Goal: Information Seeking & Learning: Learn about a topic

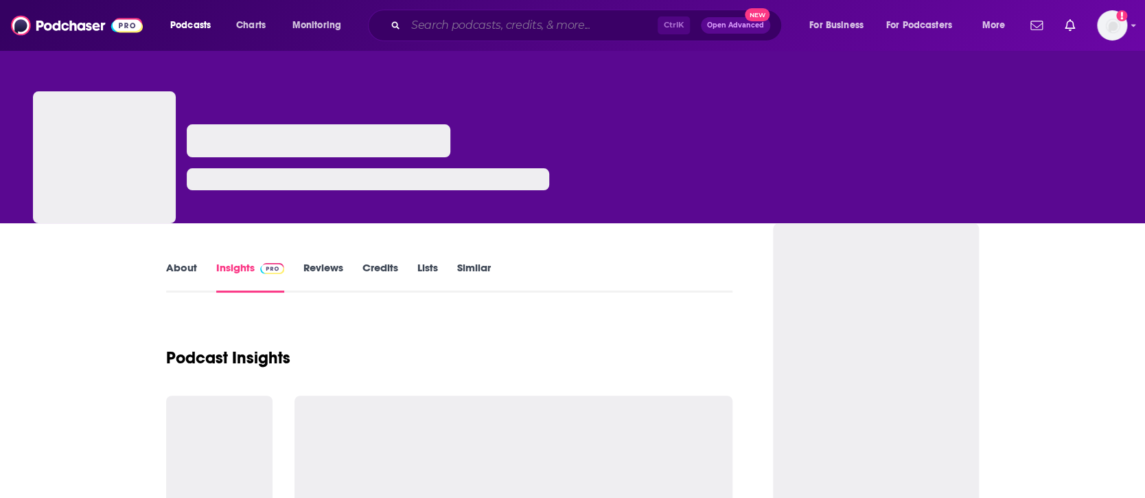
click at [490, 27] on input "Search podcasts, credits, & more..." at bounding box center [532, 25] width 252 height 22
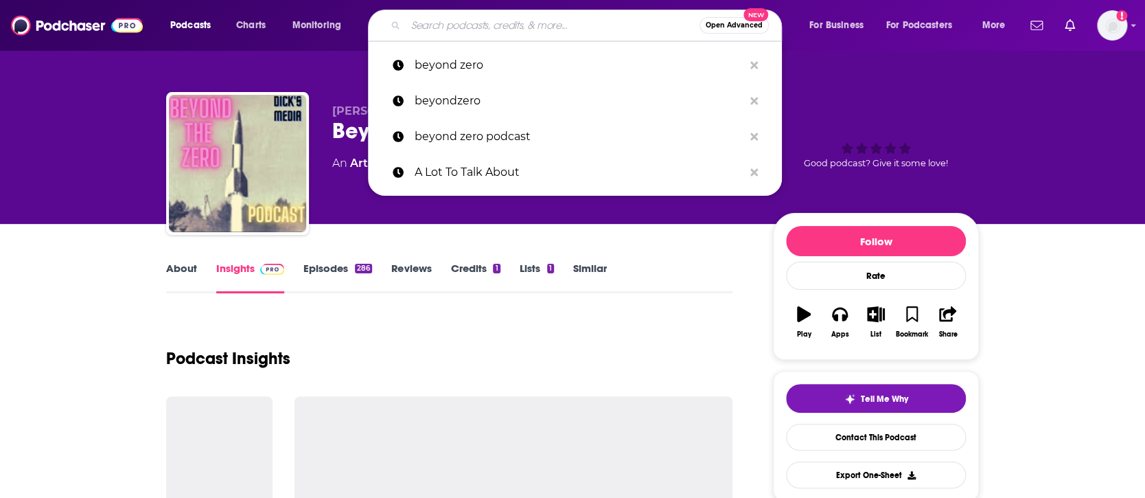
paste input "A Lot To Talk About’"
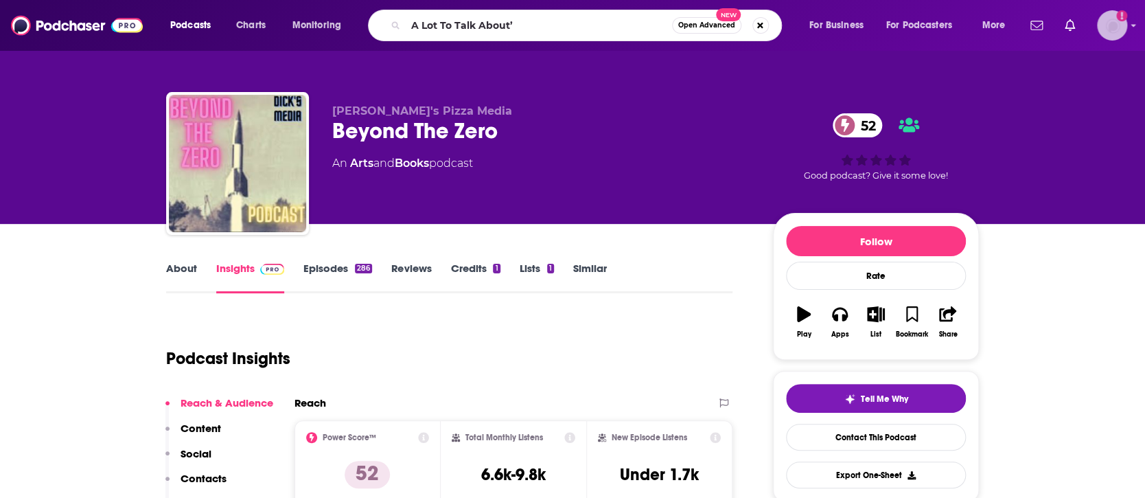
click at [1115, 31] on img "Logged in as AnnaO" at bounding box center [1112, 25] width 30 height 30
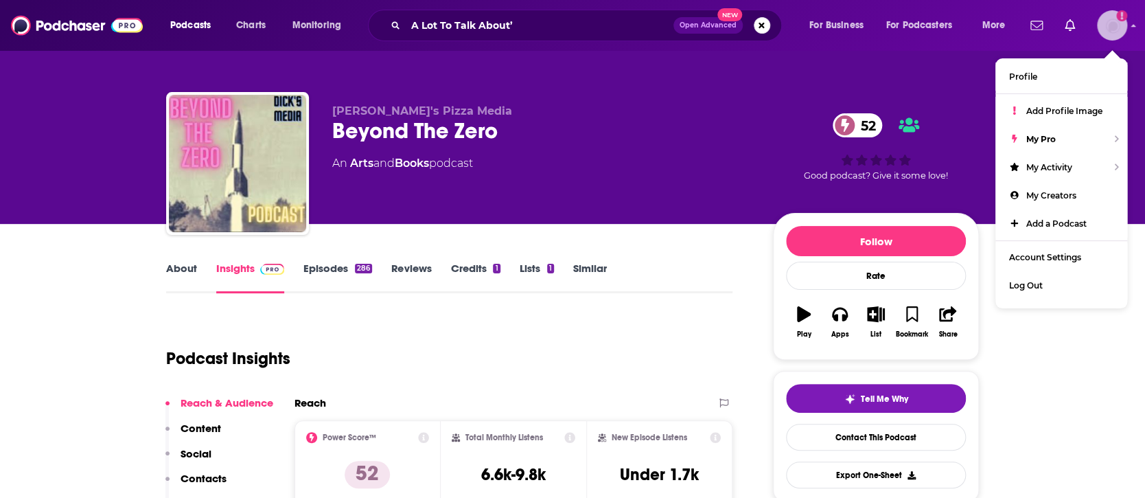
click at [1115, 31] on img "Logged in as AnnaO" at bounding box center [1112, 25] width 30 height 30
click at [608, 30] on input "A Lot To Talk About’" at bounding box center [540, 25] width 268 height 22
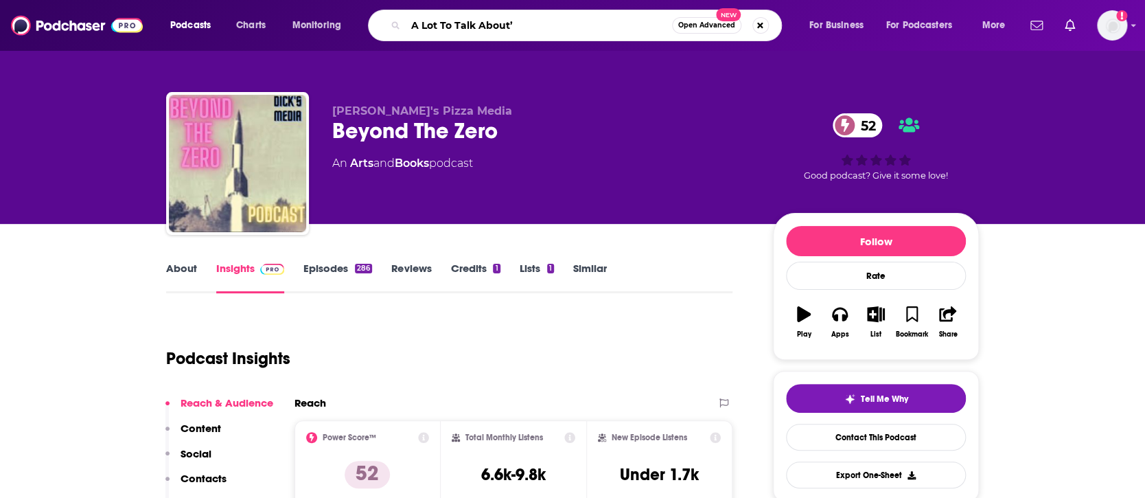
type input "A Lot To Talk About"
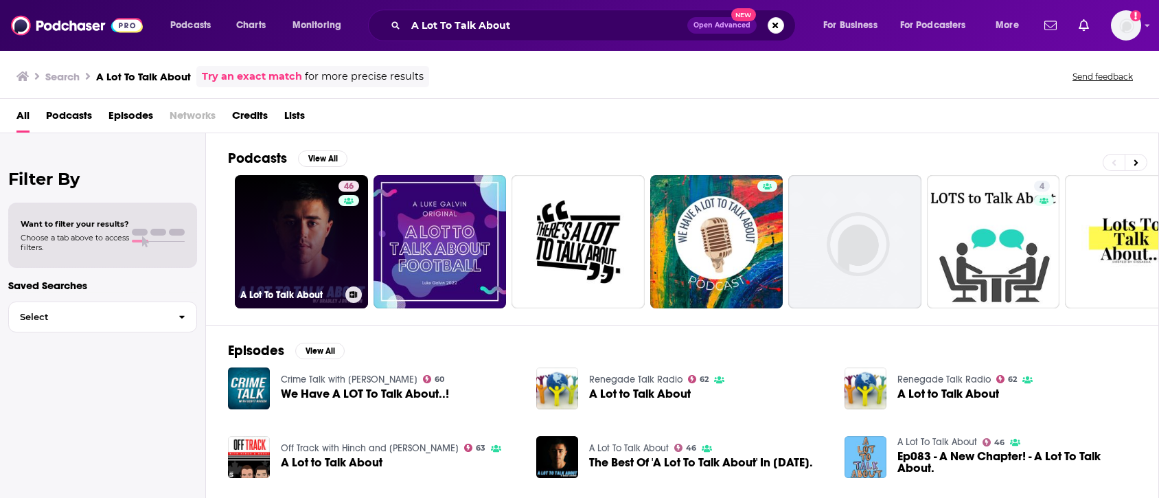
click at [299, 216] on link "46 A Lot To Talk About" at bounding box center [301, 241] width 133 height 133
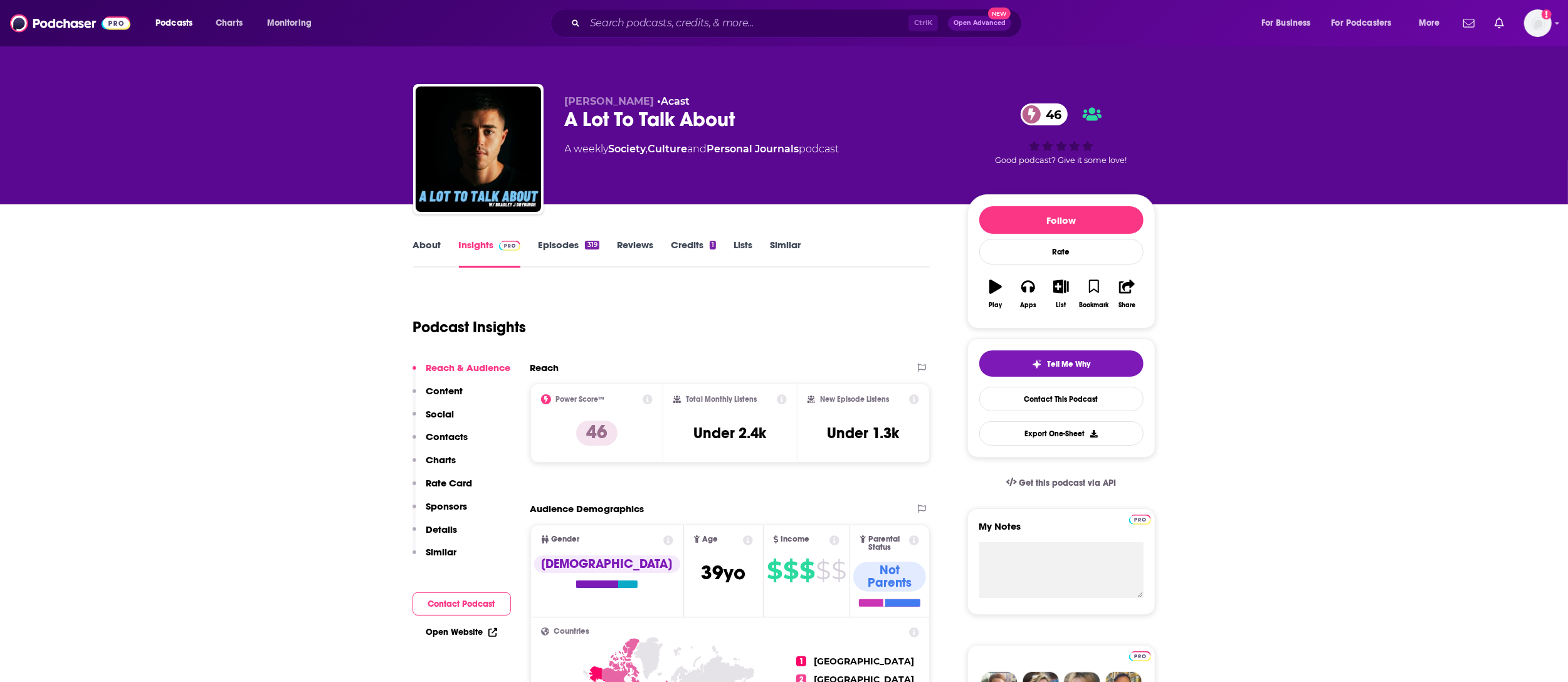
drag, startPoint x: 1029, startPoint y: 6, endPoint x: 279, endPoint y: 451, distance: 872.1
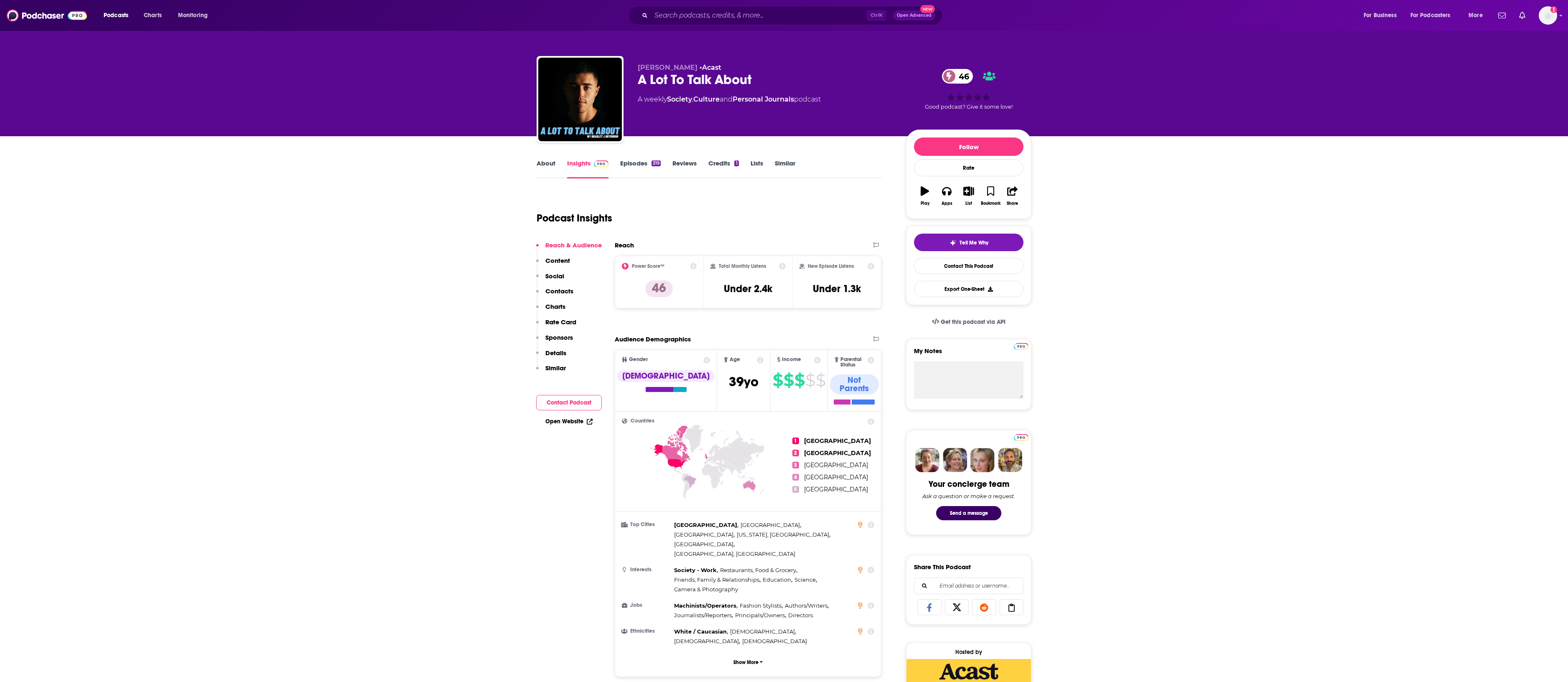
drag, startPoint x: 1053, startPoint y: 0, endPoint x: 1090, endPoint y: 469, distance: 470.5
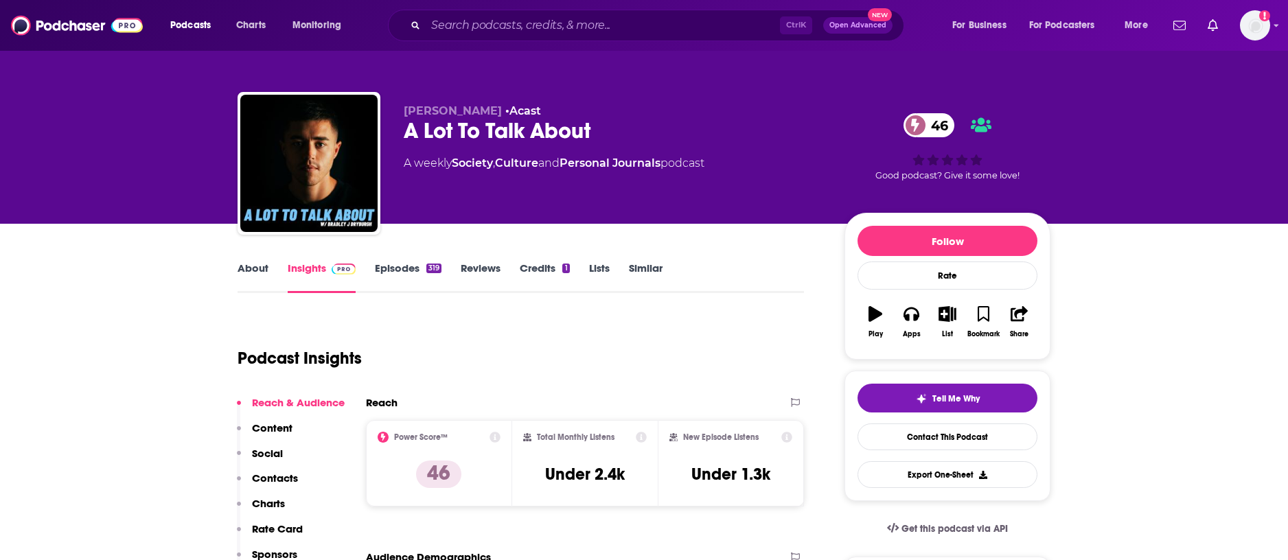
drag, startPoint x: 2584, startPoint y: 83, endPoint x: 113, endPoint y: 323, distance: 2482.6
